Goal: Transaction & Acquisition: Book appointment/travel/reservation

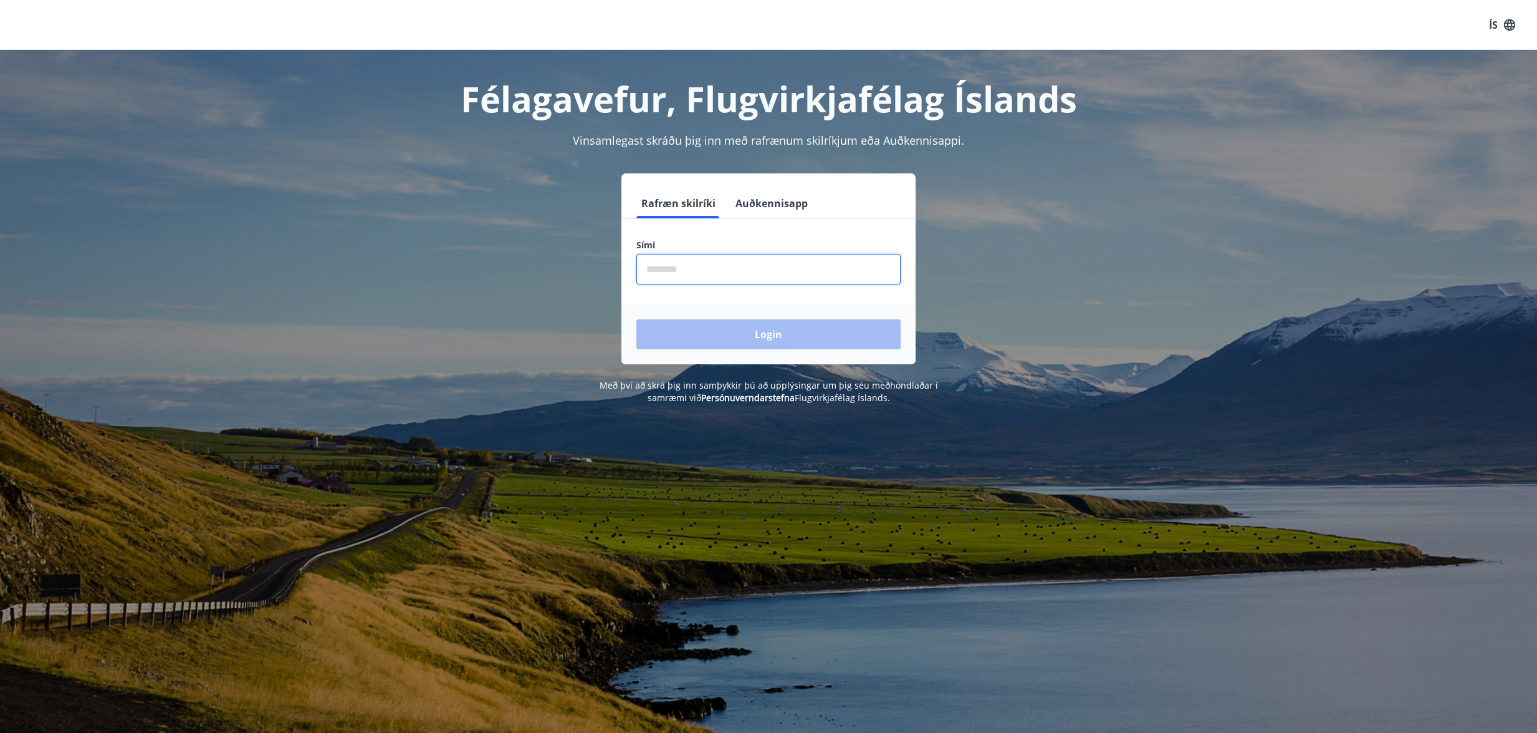
click at [763, 267] on input "phone" at bounding box center [769, 269] width 264 height 31
type input "********"
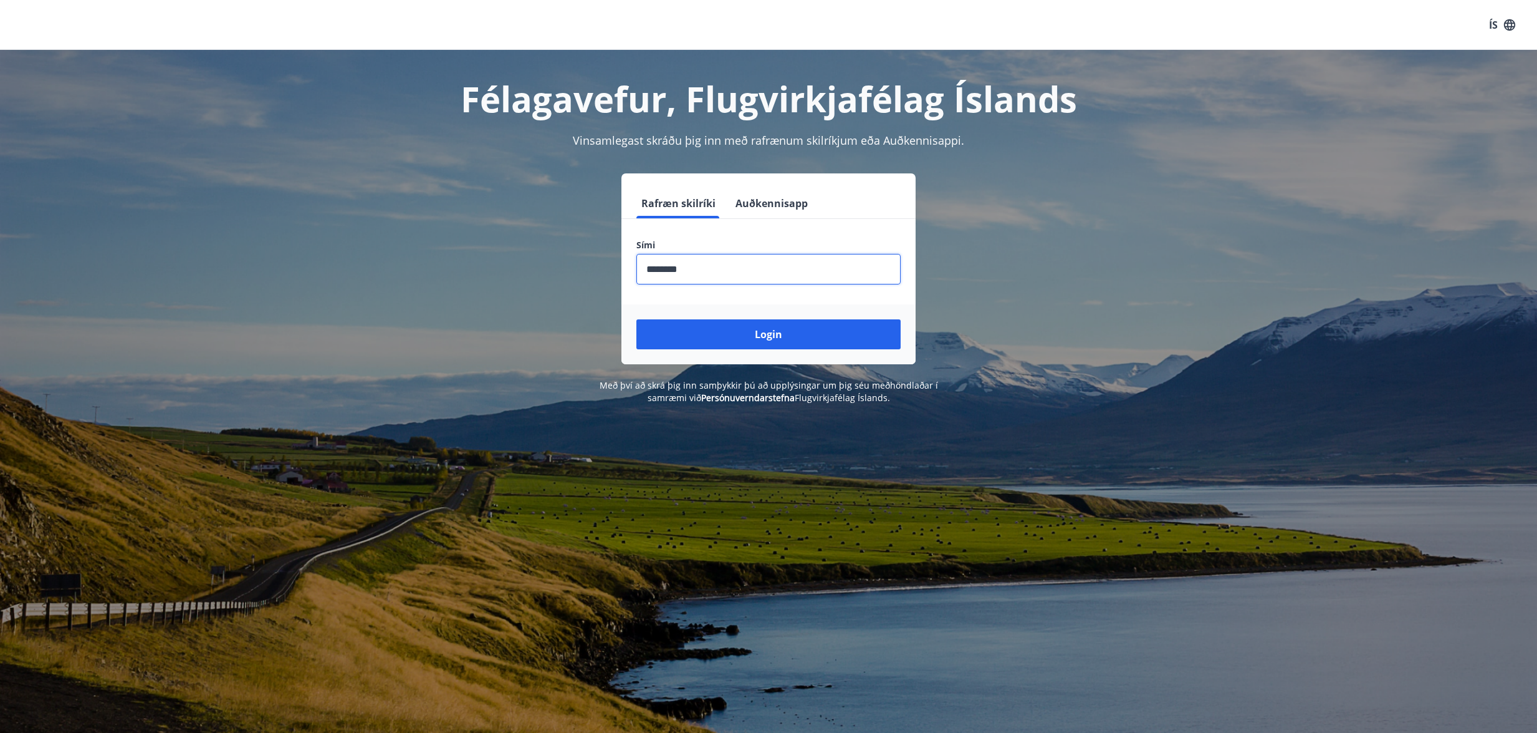
click at [637, 319] on button "Login" at bounding box center [769, 334] width 264 height 30
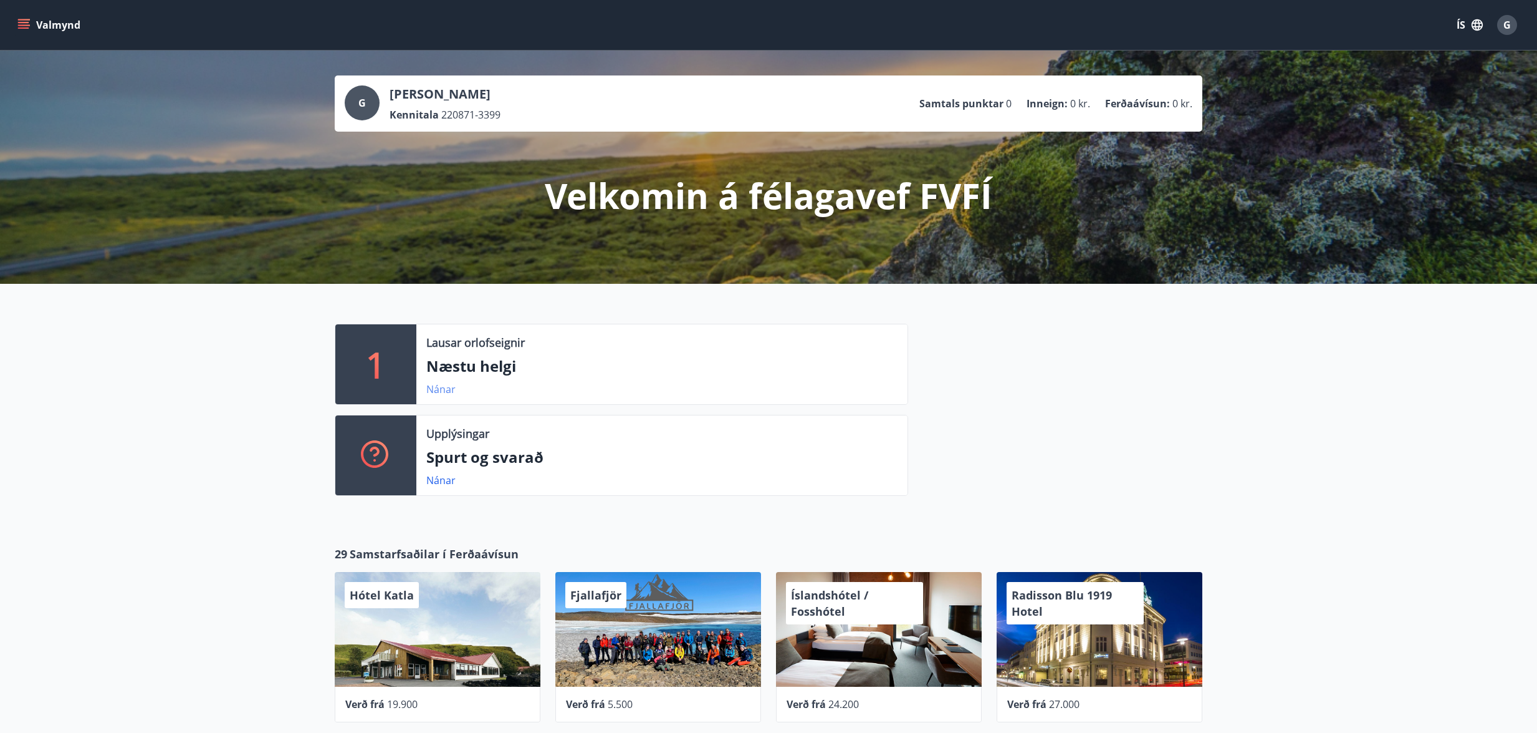
click at [447, 385] on link "Nánar" at bounding box center [440, 389] width 29 height 14
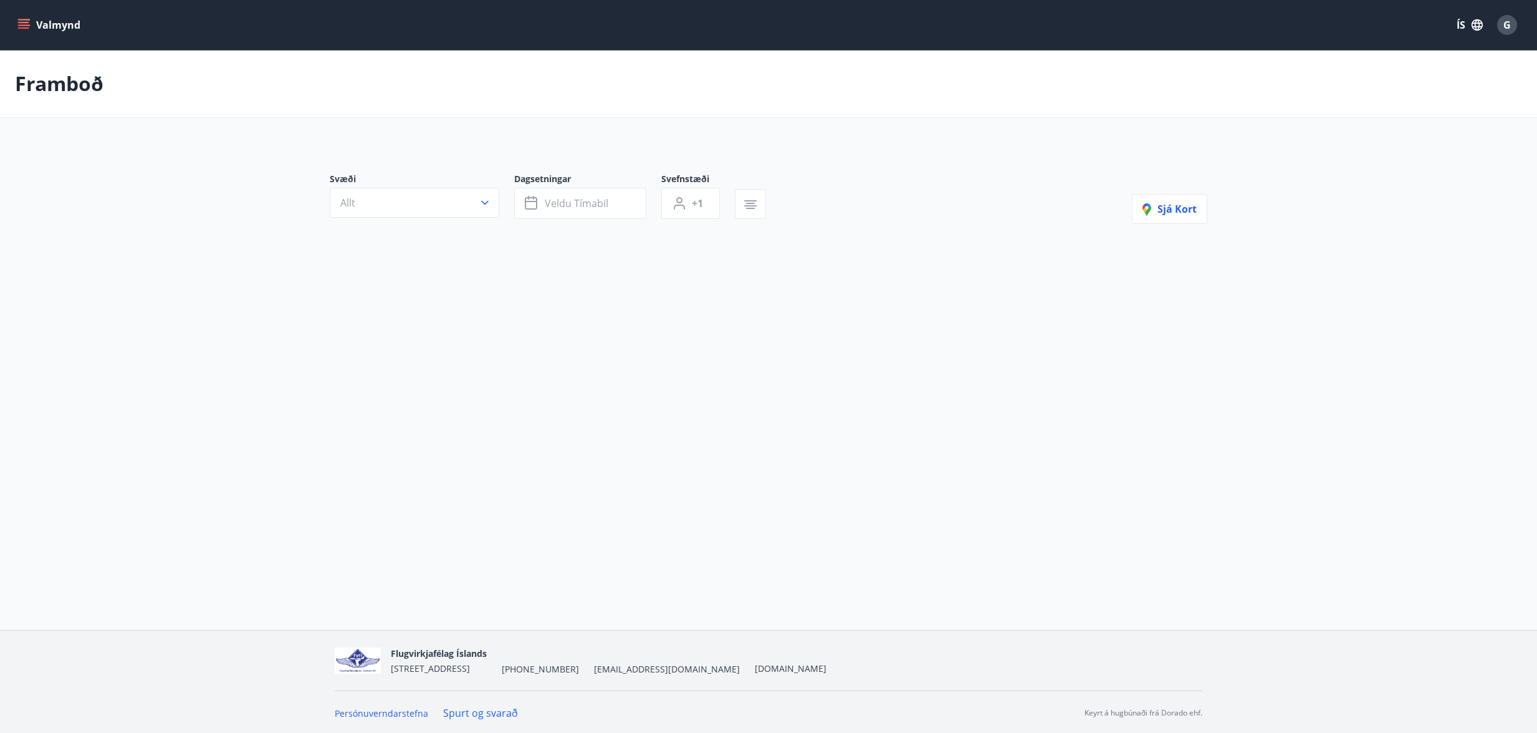
type input "*"
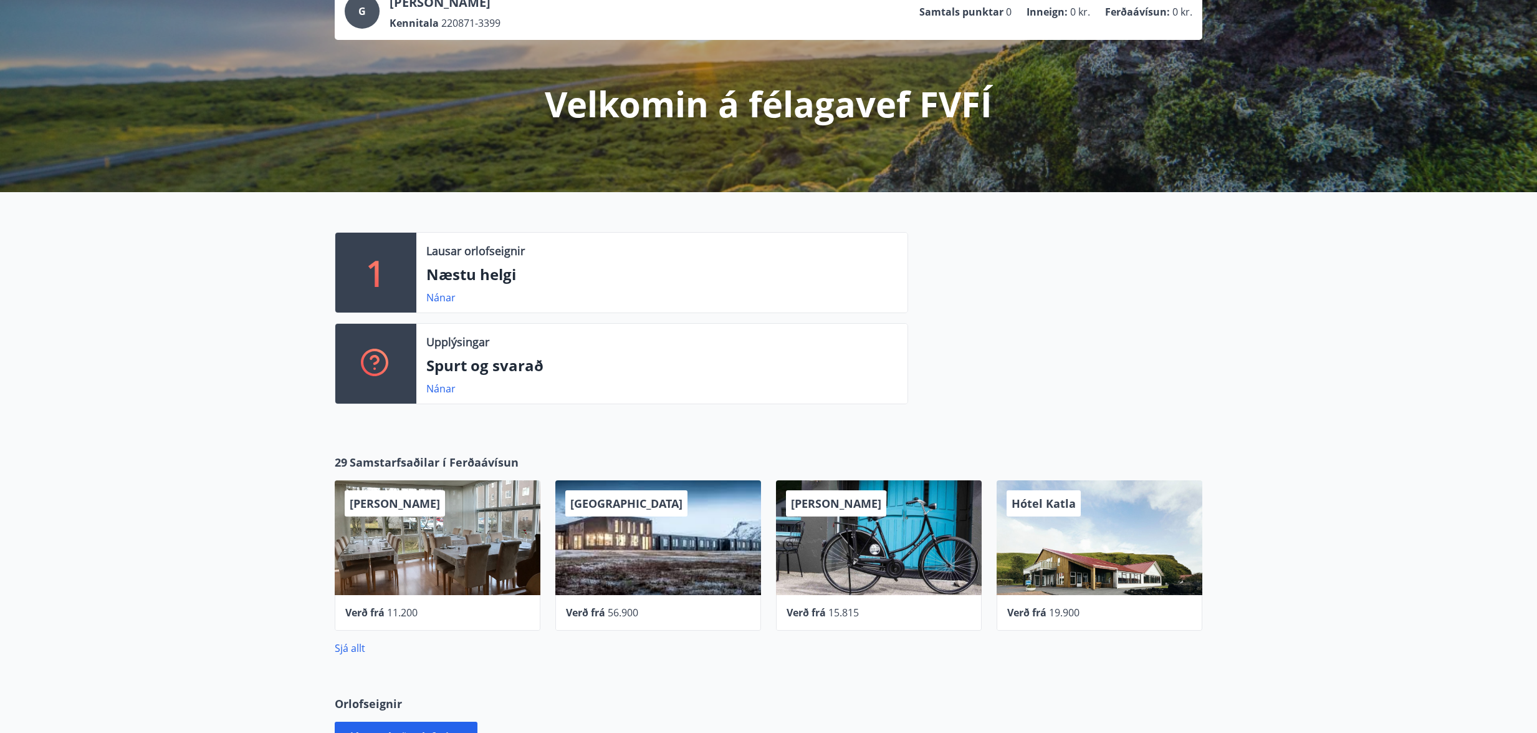
scroll to position [125, 0]
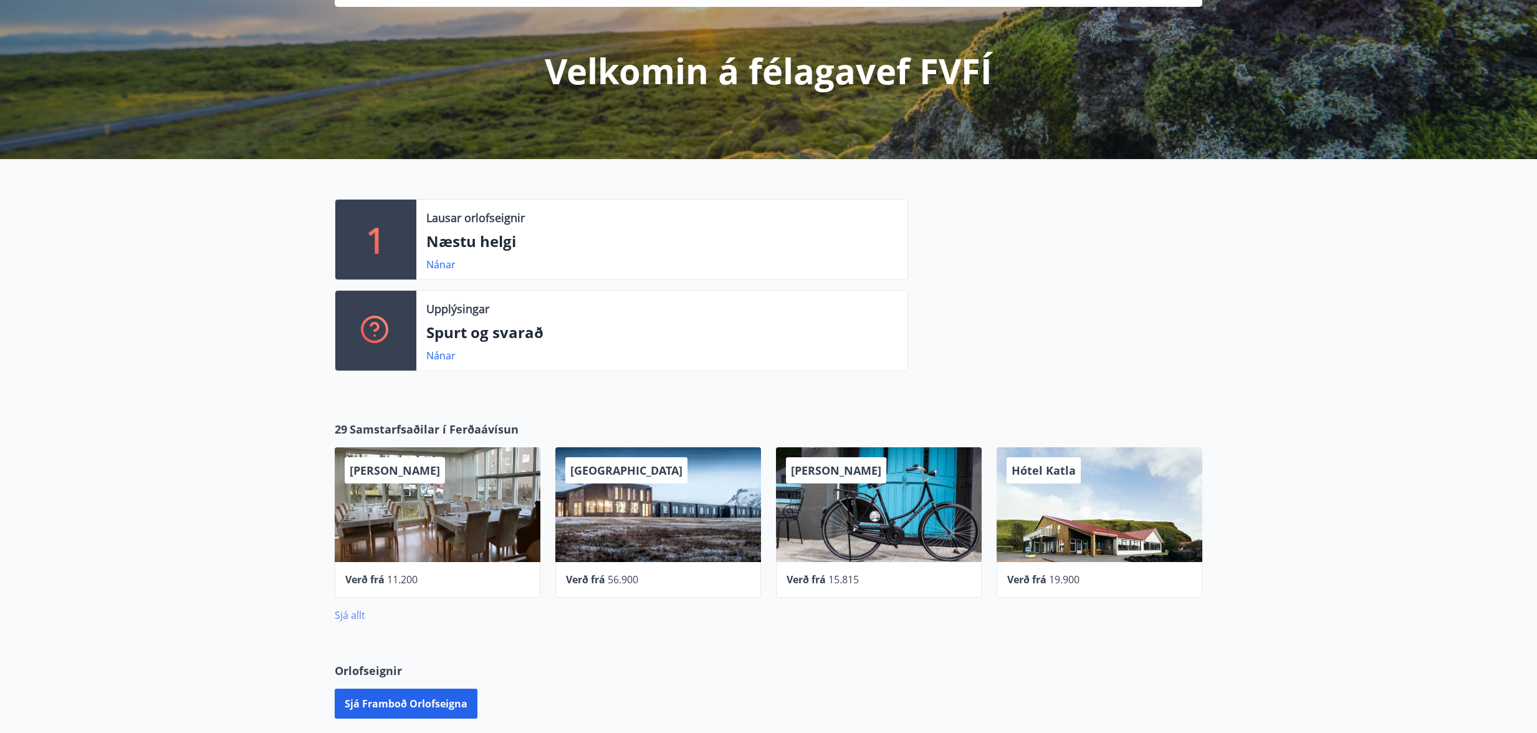
click at [354, 616] on link "Sjá allt" at bounding box center [350, 615] width 31 height 14
